Goal: Information Seeking & Learning: Find specific fact

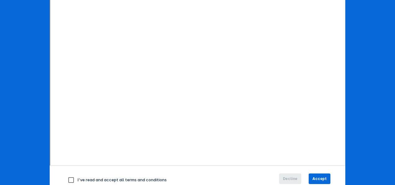
scroll to position [111, 0]
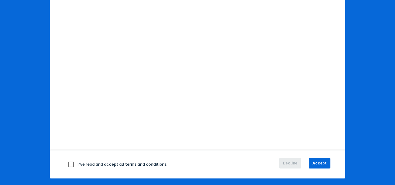
click at [67, 163] on input "checkbox" at bounding box center [71, 163] width 13 height 13
checkbox input "true"
click at [315, 163] on span "Accept" at bounding box center [319, 163] width 14 height 6
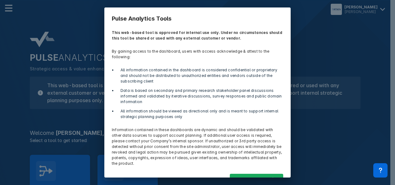
scroll to position [14, 0]
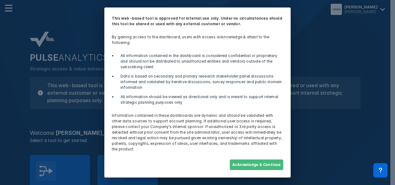
click at [257, 166] on button "Acknowledge & Continue" at bounding box center [256, 164] width 53 height 11
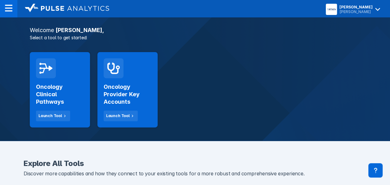
scroll to position [106, 0]
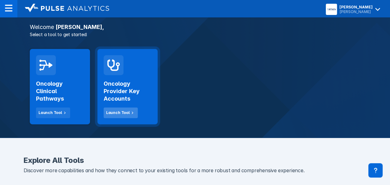
click at [124, 114] on div "Launch Tool" at bounding box center [118, 113] width 24 height 6
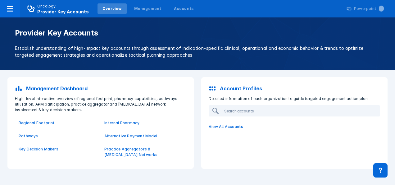
click at [150, 120] on p "Internal Pharmacy" at bounding box center [143, 123] width 78 height 6
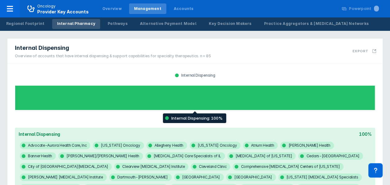
click at [209, 107] on div at bounding box center [195, 97] width 361 height 25
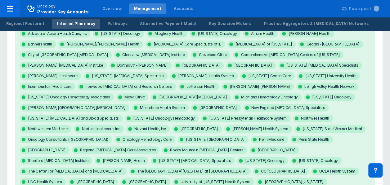
scroll to position [109, 0]
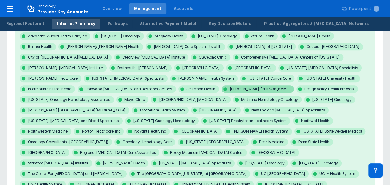
click at [294, 85] on span "[PERSON_NAME] [PERSON_NAME]" at bounding box center [258, 88] width 72 height 7
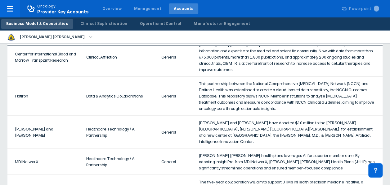
scroll to position [490, 0]
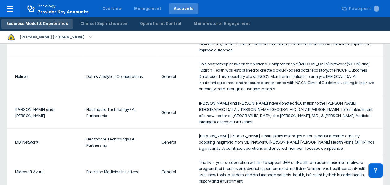
click at [377, 128] on td "[PERSON_NAME] [PERSON_NAME] health plans leverages AI for superior member care.…" at bounding box center [289, 141] width 188 height 26
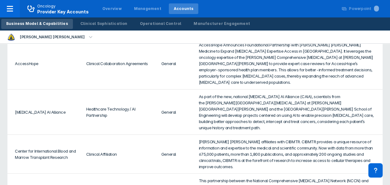
scroll to position [0, 0]
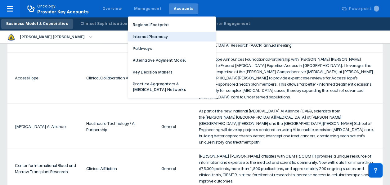
click at [140, 36] on p "Internal Pharmacy" at bounding box center [150, 37] width 35 height 6
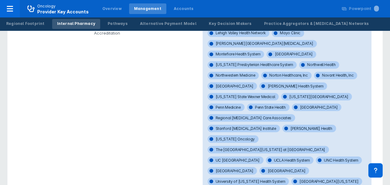
scroll to position [506, 0]
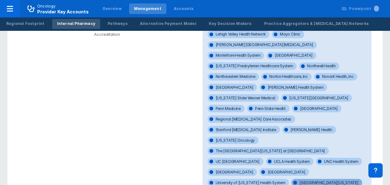
click at [336, 178] on span "[GEOGRAPHIC_DATA][US_STATE]" at bounding box center [327, 181] width 71 height 7
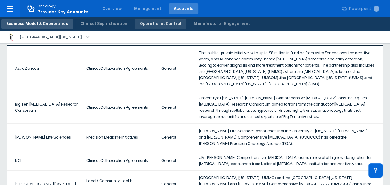
click at [151, 25] on div "Operational Control" at bounding box center [161, 24] width 42 height 6
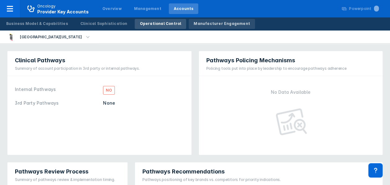
click at [194, 24] on div "Manufacturer Engagement" at bounding box center [222, 24] width 57 height 6
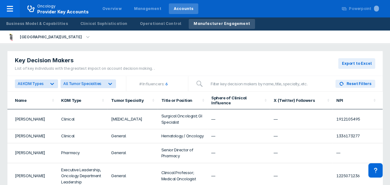
click at [37, 138] on td "[PERSON_NAME]" at bounding box center [32, 136] width 50 height 14
click at [221, 64] on div "Key Decision Makers List of key individuals with the greatest impact on account…" at bounding box center [195, 63] width 376 height 25
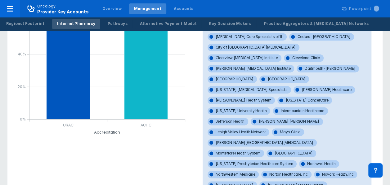
scroll to position [403, 0]
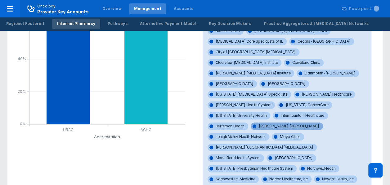
click at [323, 122] on span "[PERSON_NAME] [PERSON_NAME]" at bounding box center [287, 125] width 72 height 7
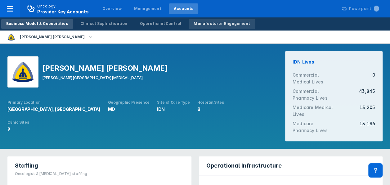
click at [216, 22] on div "Manufacturer Engagement" at bounding box center [222, 24] width 57 height 6
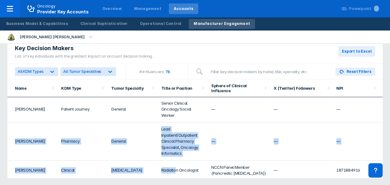
scroll to position [27, 0]
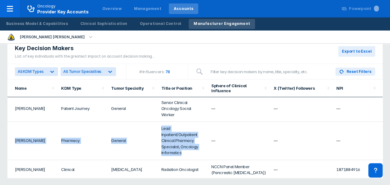
drag, startPoint x: 15, startPoint y: 164, endPoint x: 184, endPoint y: 153, distance: 170.0
click at [184, 153] on tr "[PERSON_NAME] Pharmacy General Lead Inpatient/Outpatient Clinical Pharmacy Spec…" at bounding box center [195, 140] width 376 height 38
drag, startPoint x: 184, startPoint y: 153, endPoint x: 175, endPoint y: 139, distance: 16.4
copy tr "[PERSON_NAME] Pharmacy General Lead Inpatient/Outpatient Clinical Pharmacy Spec…"
